Goal: Task Accomplishment & Management: Manage account settings

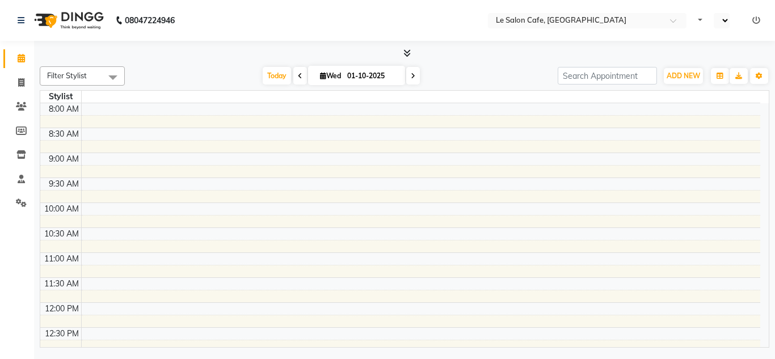
select select "en"
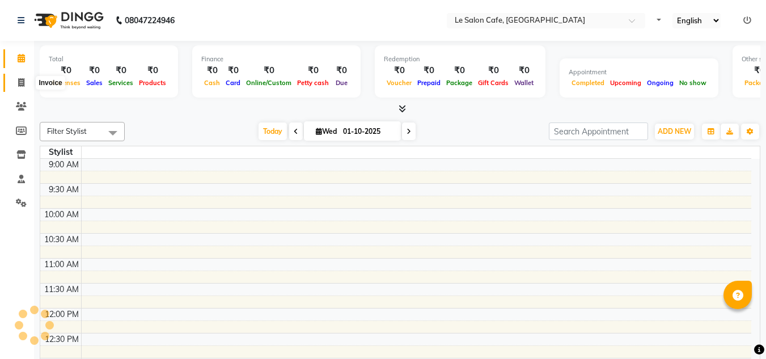
click at [18, 82] on icon at bounding box center [21, 82] width 6 height 9
select select "service"
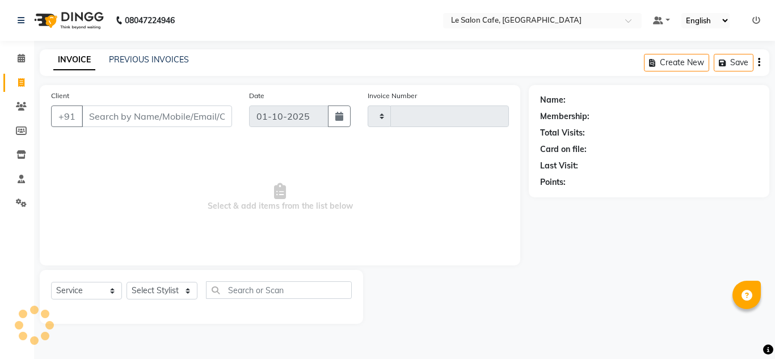
type input "2684"
select select "594"
drag, startPoint x: 157, startPoint y: 48, endPoint x: 154, endPoint y: 59, distance: 11.6
click at [157, 48] on div "08047224946 Select Location × Le Salon Cafe, Chembur Default Panel My Panel Eng…" at bounding box center [387, 179] width 775 height 359
click at [154, 60] on link "PREVIOUS INVOICES" at bounding box center [149, 59] width 80 height 10
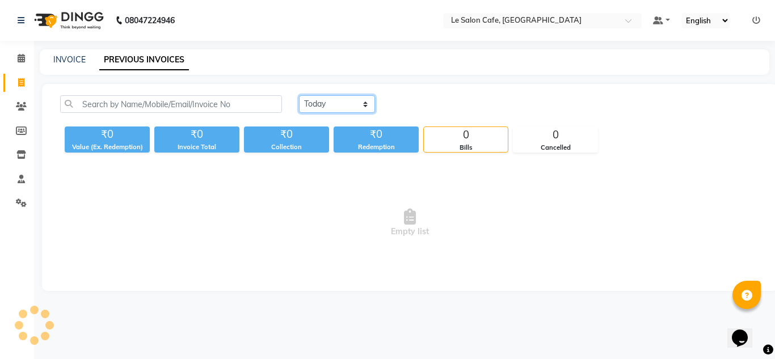
click at [344, 107] on select "Today Yesterday Custom Range" at bounding box center [337, 104] width 76 height 18
select select "yesterday"
click at [299, 95] on select "Today Yesterday Custom Range" at bounding box center [337, 104] width 76 height 18
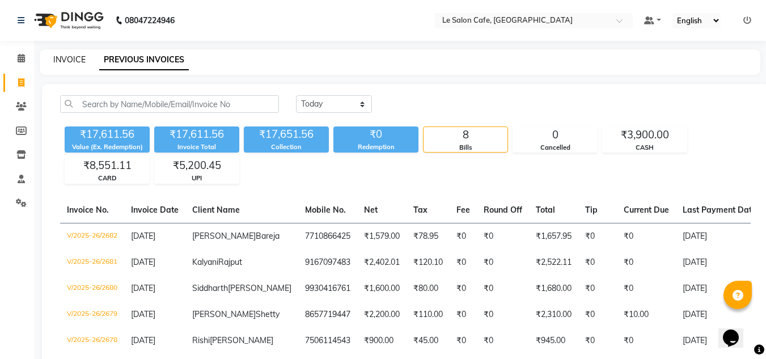
click at [65, 61] on link "INVOICE" at bounding box center [69, 59] width 32 height 10
select select "service"
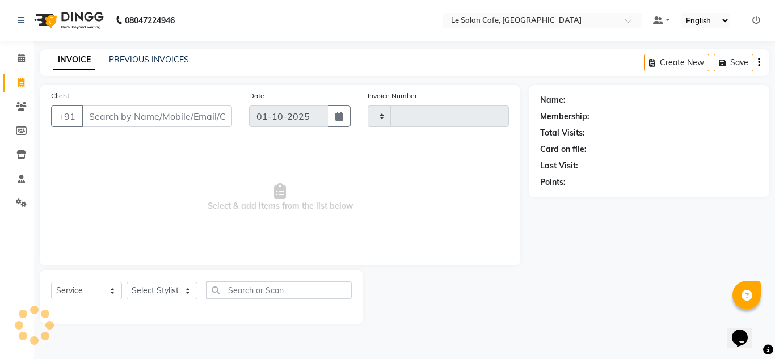
type input "2684"
select select "594"
click at [100, 114] on input "Client" at bounding box center [157, 116] width 150 height 22
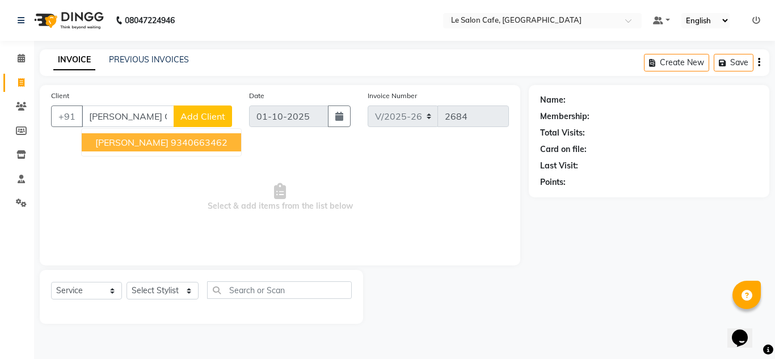
click at [137, 132] on ngb-typeahead-window "Saloni Giri 9340663462" at bounding box center [161, 142] width 161 height 28
click at [136, 141] on span "Saloni Giri" at bounding box center [131, 142] width 73 height 11
type input "9340663462"
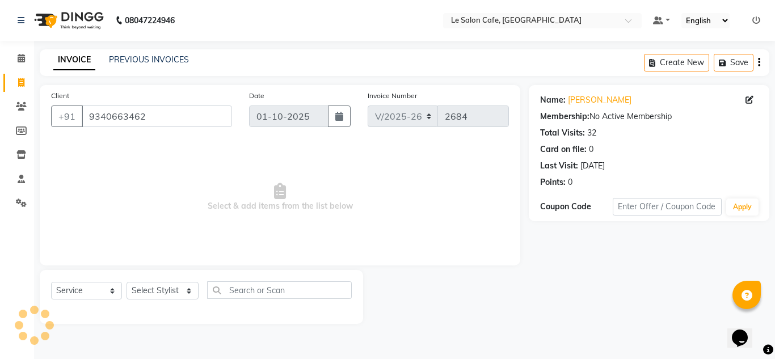
click at [185, 302] on div "Select Service Product Membership Package Voucher Prepaid Gift Card Select Styl…" at bounding box center [201, 294] width 301 height 27
click at [180, 287] on select "Select Stylist Amandeep Kaur Kalsi Aniket Kadam Bunty Salmani Faim Alvi Front D…" at bounding box center [162, 291] width 72 height 18
select select "86050"
click at [126, 282] on select "Select Stylist Amandeep Kaur Kalsi Aniket Kadam Bunty Salmani Faim Alvi Front D…" at bounding box center [162, 291] width 72 height 18
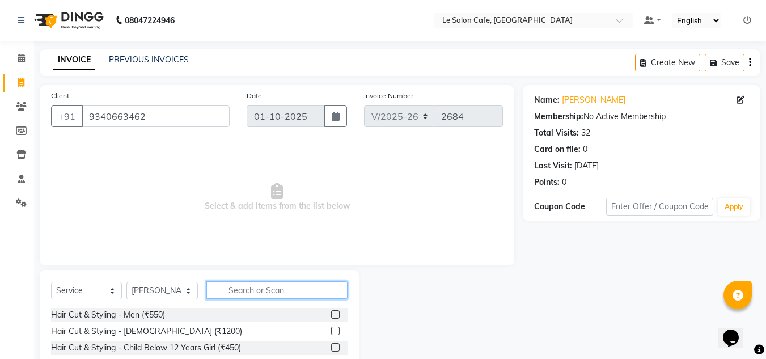
click at [246, 286] on input "text" at bounding box center [276, 290] width 141 height 18
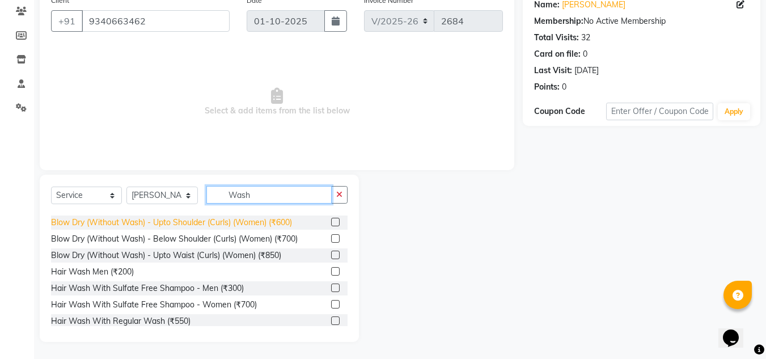
scroll to position [67, 0]
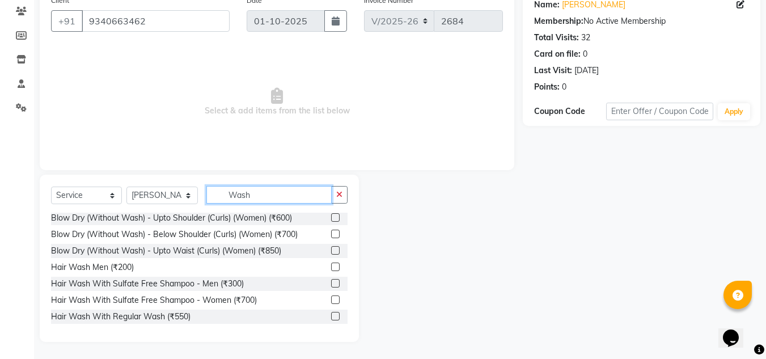
type input "Wash"
click at [331, 314] on label at bounding box center [335, 316] width 9 height 9
click at [331, 314] on input "checkbox" at bounding box center [334, 316] width 7 height 7
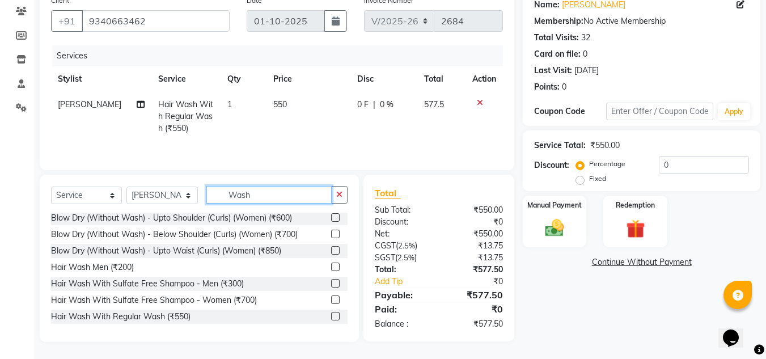
checkbox input "false"
click at [254, 193] on input "Wash" at bounding box center [268, 195] width 125 height 18
type input "W"
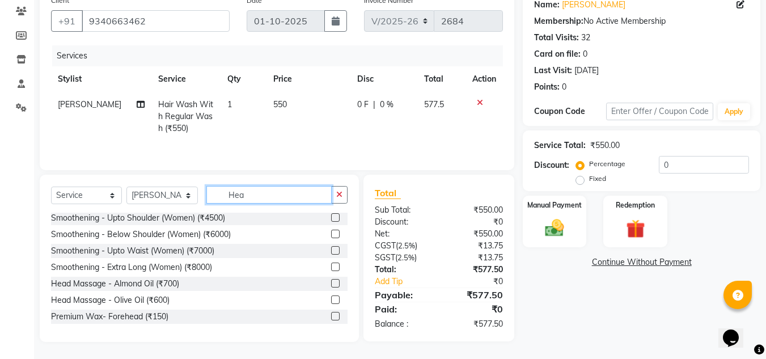
scroll to position [95, 0]
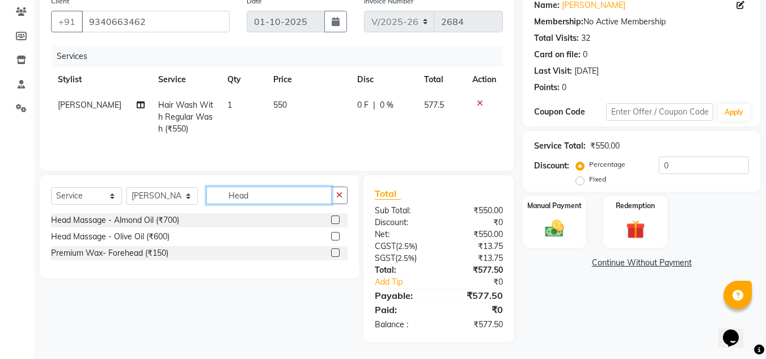
type input "Head"
click at [334, 238] on label at bounding box center [335, 236] width 9 height 9
click at [334, 238] on input "checkbox" at bounding box center [334, 236] width 7 height 7
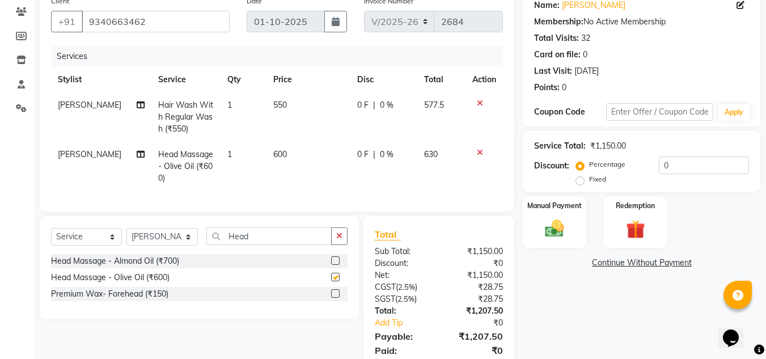
checkbox input "false"
click at [284, 243] on input "Head" at bounding box center [268, 236] width 125 height 18
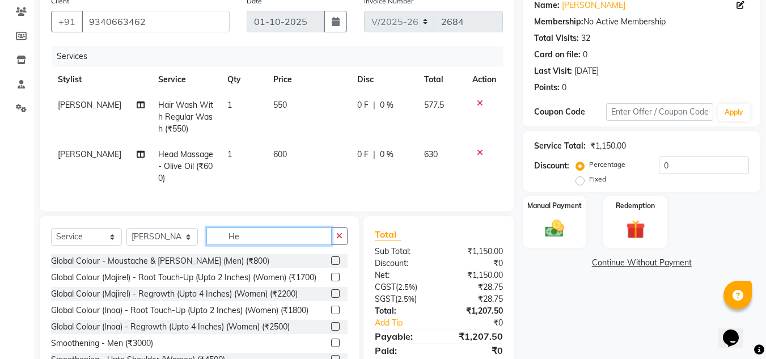
type input "H"
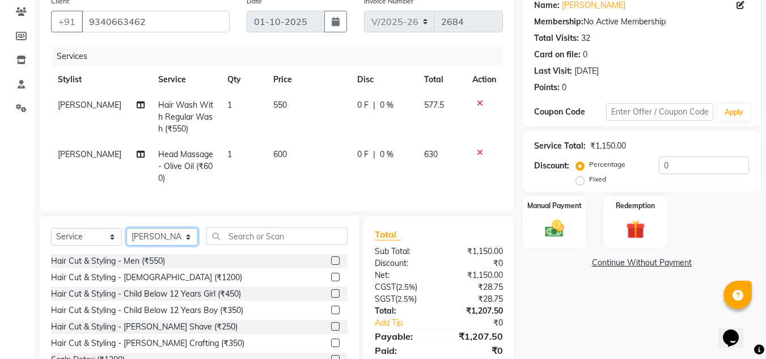
click at [181, 246] on select "Select Stylist Amandeep Kaur Kalsi Aniket Kadam Bunty Salmani Faim Alvi Front D…" at bounding box center [161, 237] width 71 height 18
select select "92347"
click at [126, 237] on select "Select Stylist Amandeep Kaur Kalsi Aniket Kadam Bunty Salmani Faim Alvi Front D…" at bounding box center [161, 237] width 71 height 18
click at [230, 245] on input "text" at bounding box center [276, 236] width 141 height 18
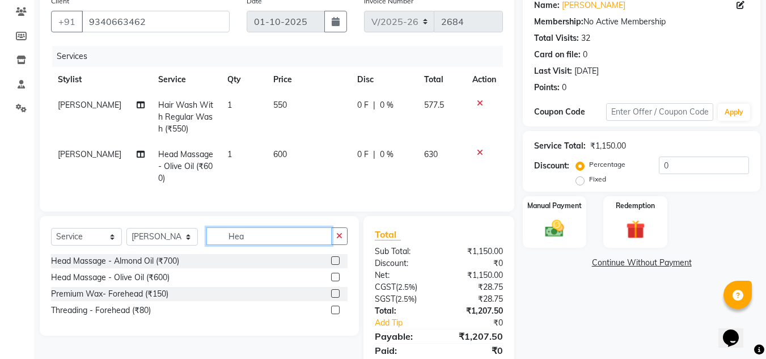
type input "Hea"
click at [335, 281] on div at bounding box center [339, 278] width 16 height 14
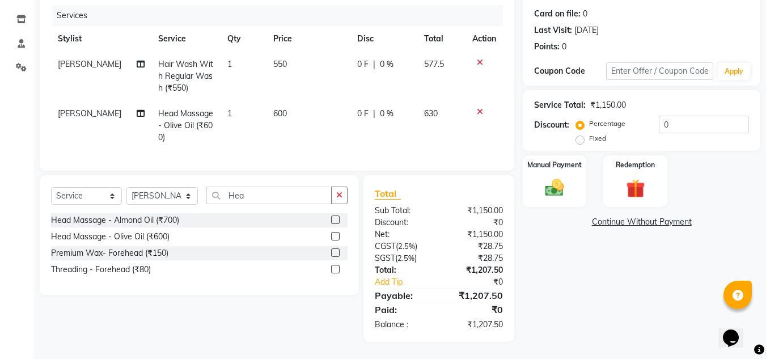
drag, startPoint x: 331, startPoint y: 238, endPoint x: 325, endPoint y: 235, distance: 6.3
click at [330, 238] on div "Head Massage - Olive Oil (₹600)" at bounding box center [199, 237] width 297 height 14
click at [331, 238] on label at bounding box center [335, 236] width 9 height 9
click at [331, 238] on input "checkbox" at bounding box center [334, 236] width 7 height 7
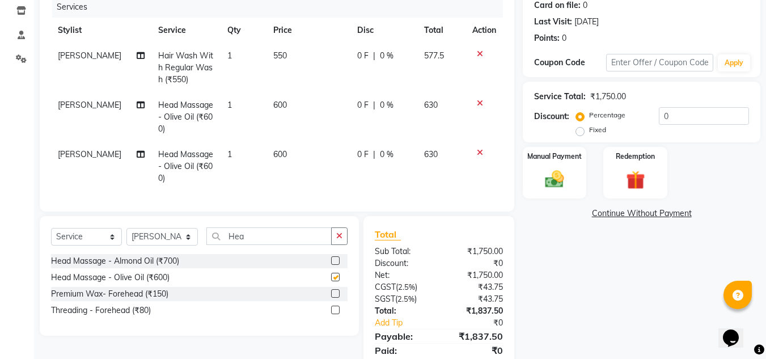
checkbox input "false"
click at [284, 238] on input "Hea" at bounding box center [268, 236] width 125 height 18
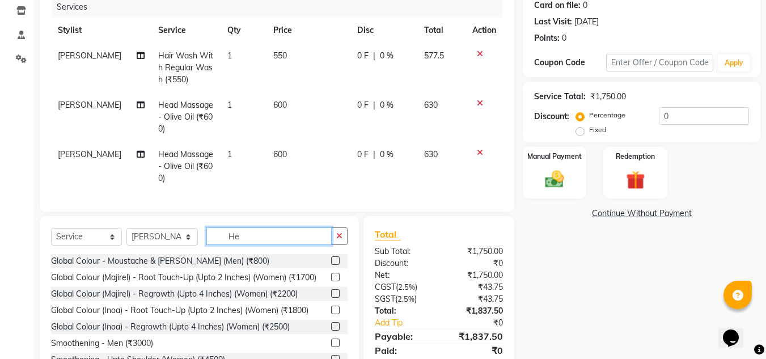
type input "H"
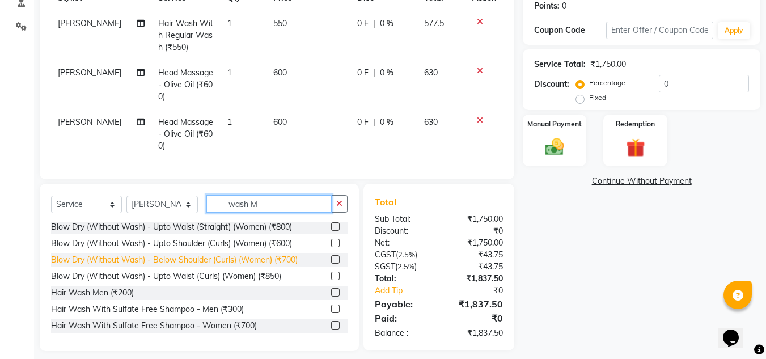
scroll to position [194, 0]
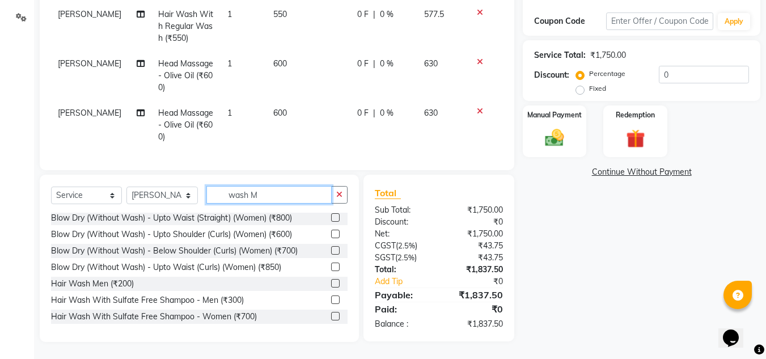
type input "wash M"
click at [331, 280] on label at bounding box center [335, 283] width 9 height 9
click at [331, 280] on input "checkbox" at bounding box center [334, 283] width 7 height 7
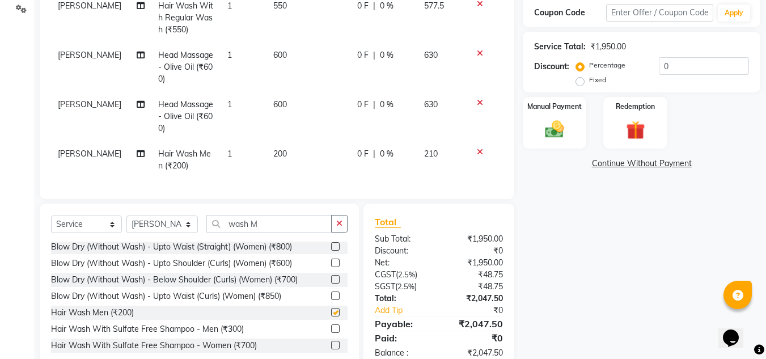
checkbox input "false"
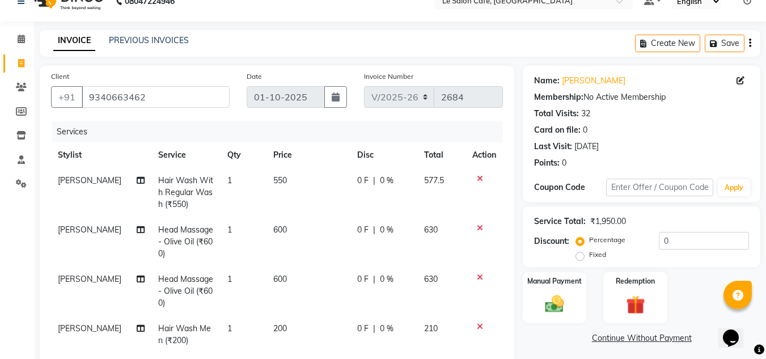
scroll to position [0, 0]
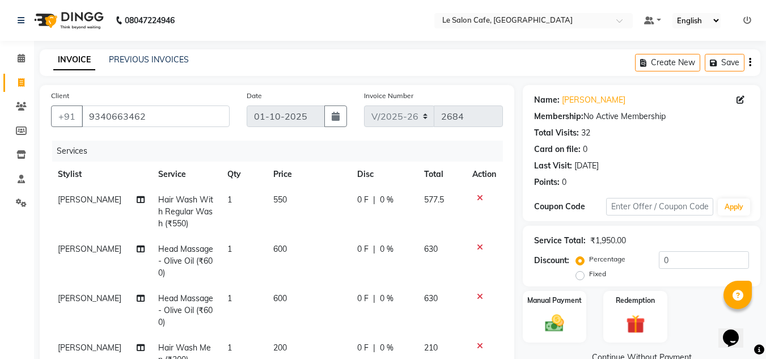
click at [326, 19] on nav "08047224946 Select Location × Le Salon Cafe, Chembur Default Panel My Panel Eng…" at bounding box center [383, 20] width 766 height 41
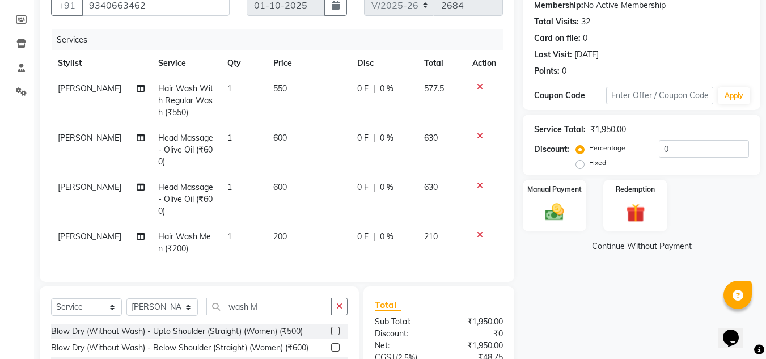
scroll to position [231, 0]
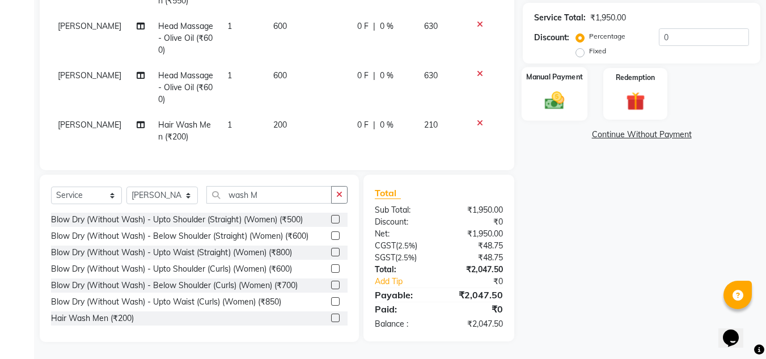
click at [542, 96] on img at bounding box center [555, 100] width 32 height 23
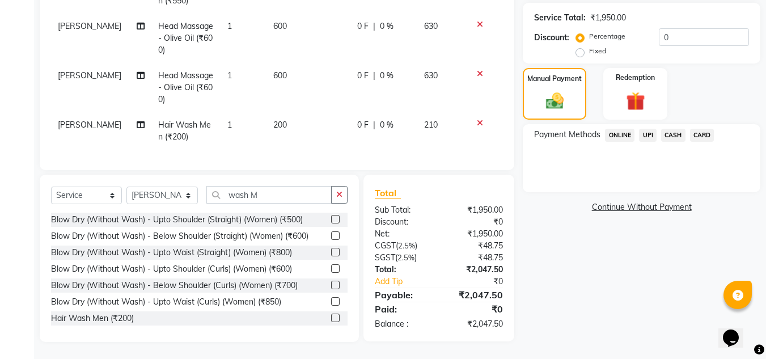
click at [647, 129] on span "UPI" at bounding box center [648, 135] width 18 height 13
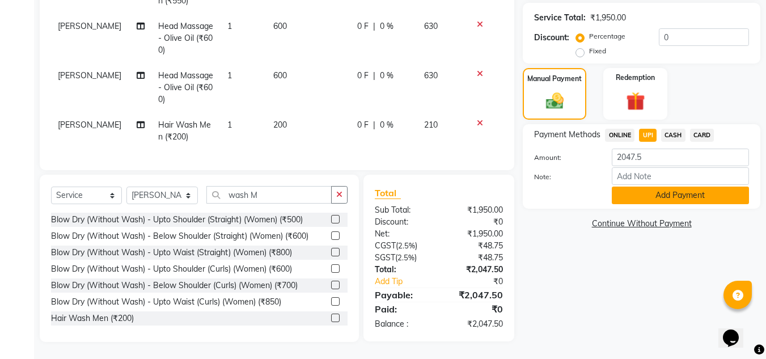
click at [663, 188] on button "Add Payment" at bounding box center [680, 196] width 137 height 18
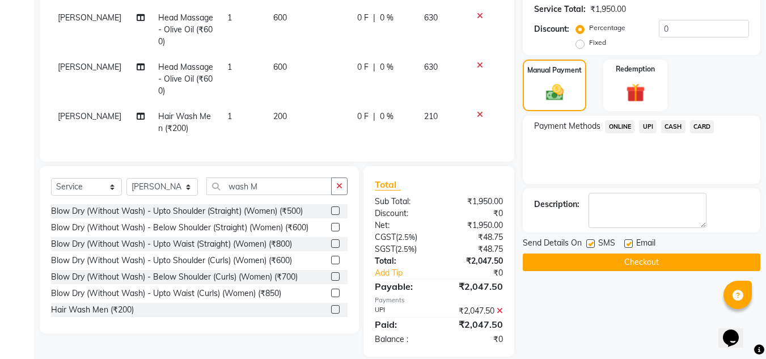
click at [628, 244] on label at bounding box center [628, 243] width 9 height 9
click at [628, 244] on input "checkbox" at bounding box center [627, 243] width 7 height 7
checkbox input "false"
click at [644, 260] on button "Checkout" at bounding box center [642, 263] width 238 height 18
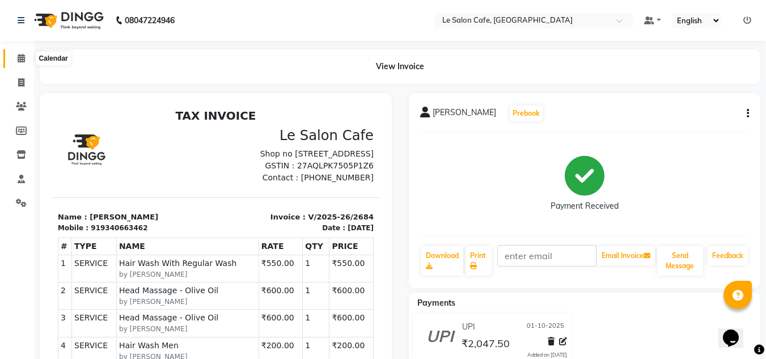
click at [18, 59] on icon at bounding box center [21, 58] width 7 height 9
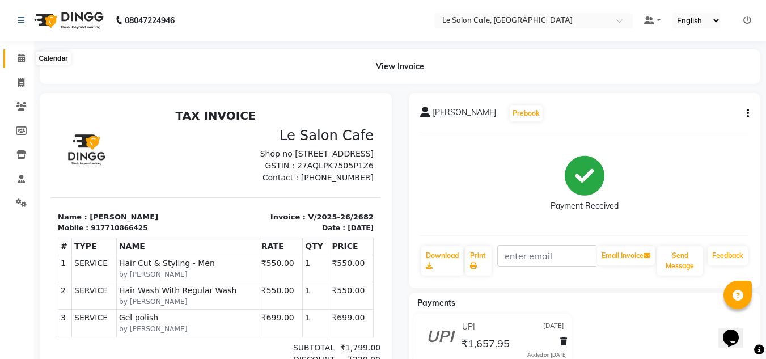
click at [23, 58] on icon at bounding box center [21, 58] width 7 height 9
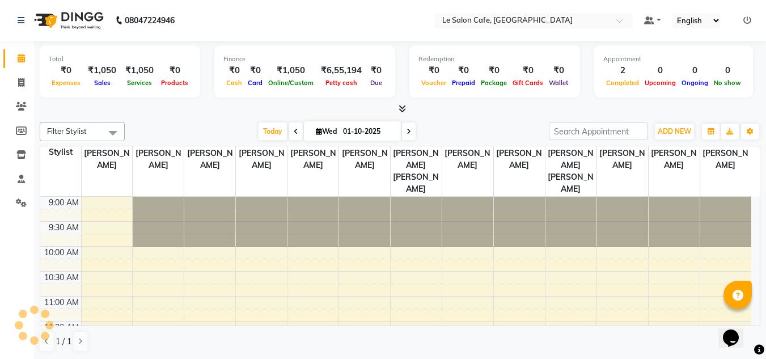
scroll to position [250, 0]
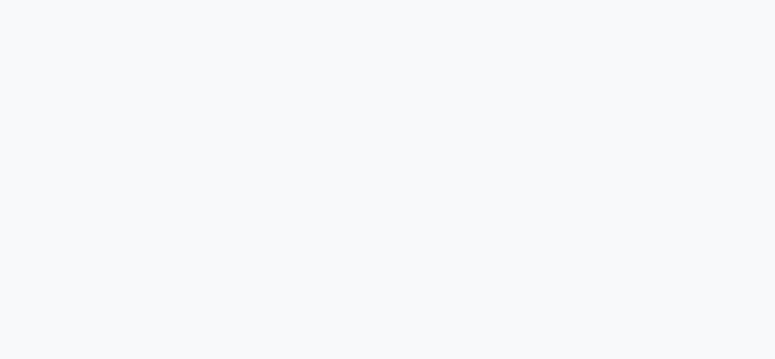
select select "594"
select select "service"
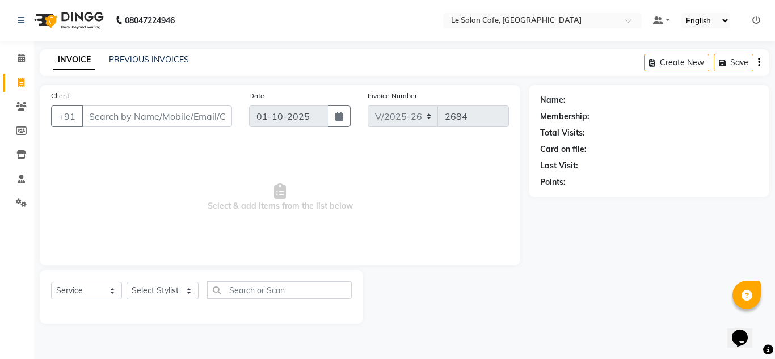
click at [753, 20] on icon at bounding box center [756, 20] width 8 height 8
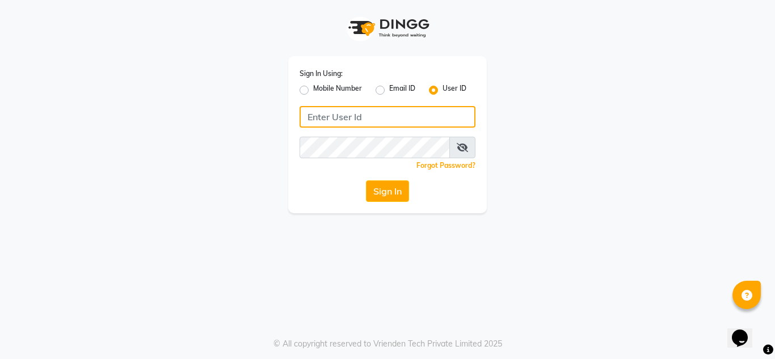
click at [344, 124] on input "Username" at bounding box center [387, 117] width 176 height 22
type input ";"
type input "lesaloncafe"
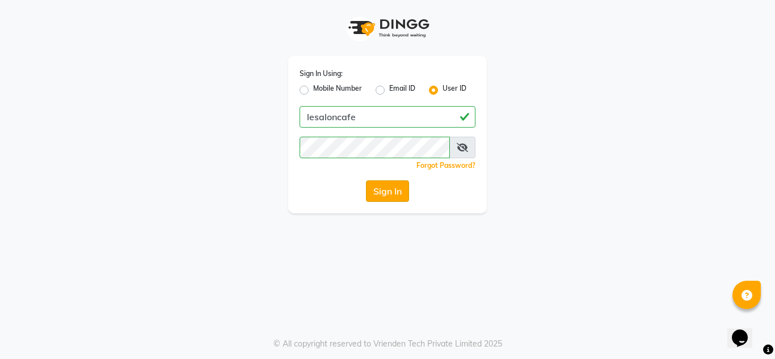
click at [385, 192] on button "Sign In" at bounding box center [387, 191] width 43 height 22
